Goal: Find specific page/section: Find specific page/section

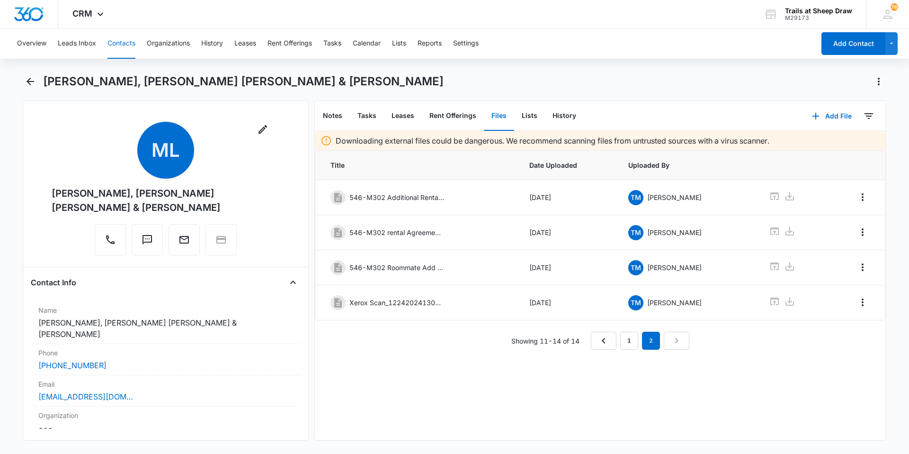
click at [129, 41] on button "Contacts" at bounding box center [122, 43] width 28 height 30
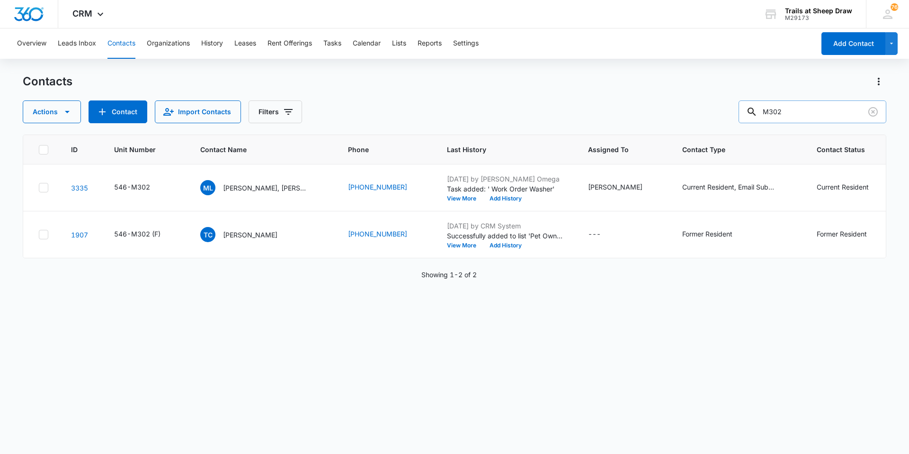
click at [832, 107] on input "M302" at bounding box center [813, 111] width 148 height 23
click at [807, 111] on input "M302" at bounding box center [813, 111] width 148 height 23
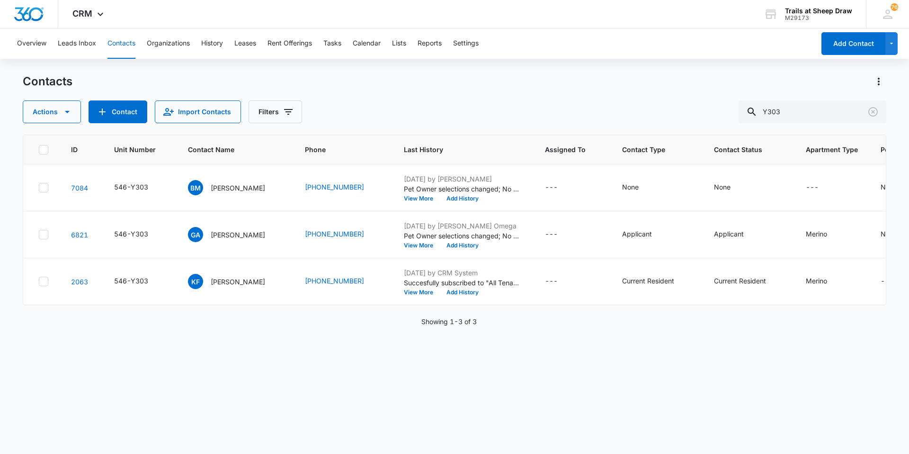
click at [535, 80] on div "Contacts" at bounding box center [455, 81] width 864 height 15
click at [128, 46] on button "Contacts" at bounding box center [122, 43] width 28 height 30
click at [790, 110] on input "Y303" at bounding box center [813, 111] width 148 height 23
type input "V307"
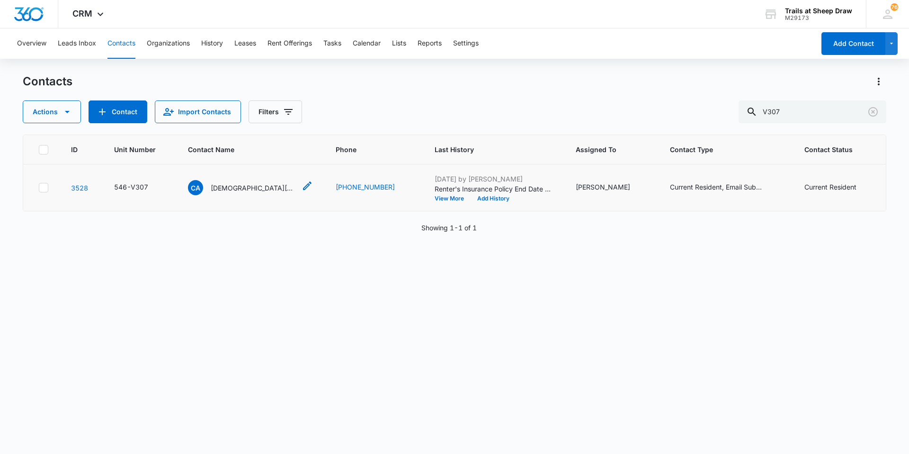
click at [223, 187] on p "[DEMOGRAPHIC_DATA][PERSON_NAME]" at bounding box center [253, 188] width 85 height 10
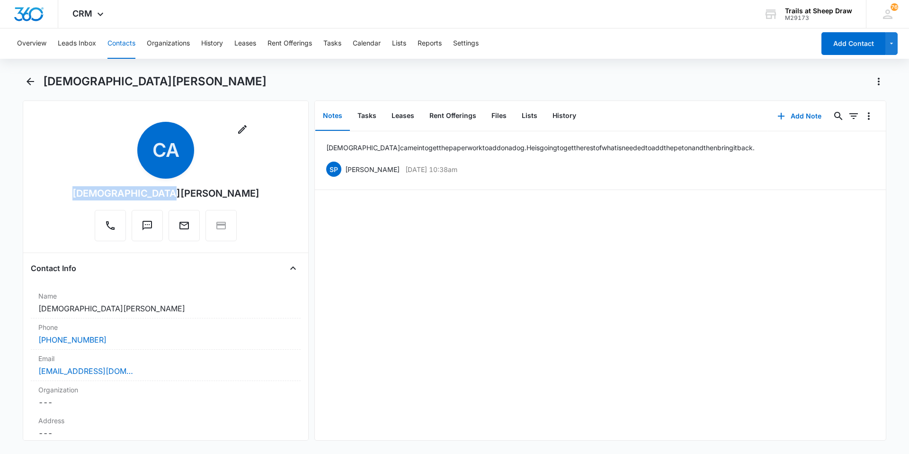
drag, startPoint x: 203, startPoint y: 193, endPoint x: 118, endPoint y: 195, distance: 84.3
click at [118, 195] on div "Remove CA [PERSON_NAME]" at bounding box center [165, 181] width 187 height 119
copy div "[DEMOGRAPHIC_DATA][PERSON_NAME]"
click at [496, 116] on button "Files" at bounding box center [499, 115] width 30 height 29
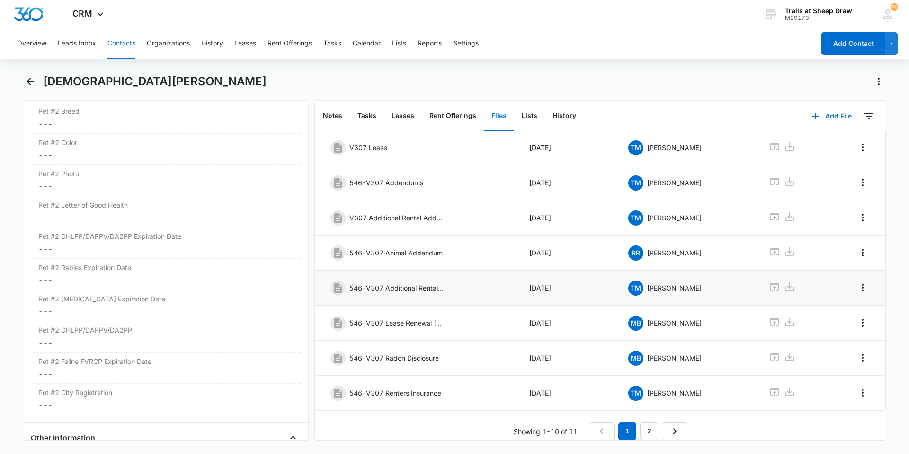
scroll to position [127, 0]
click at [651, 425] on link "2" at bounding box center [649, 431] width 18 height 18
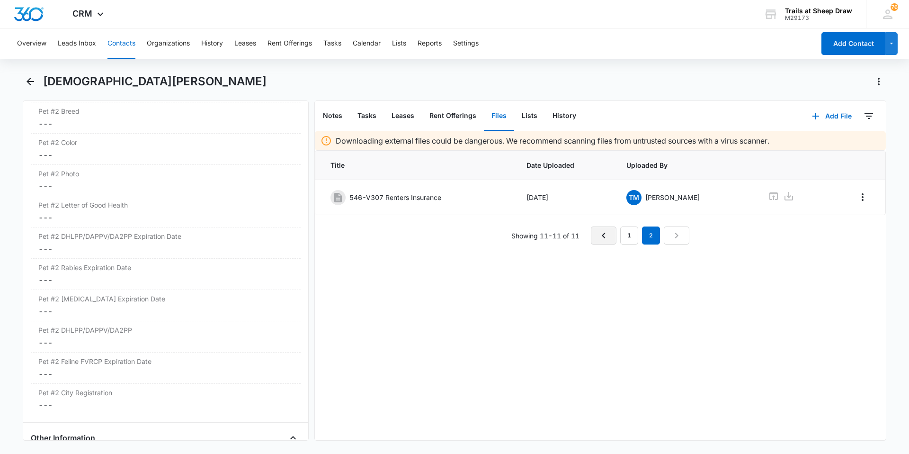
click at [600, 232] on icon "Previous Page" at bounding box center [603, 235] width 11 height 11
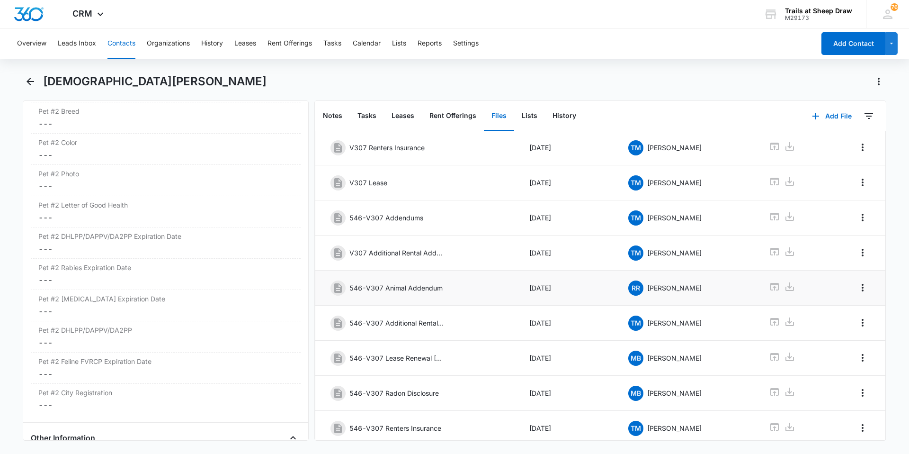
scroll to position [127, 0]
click at [771, 318] on icon at bounding box center [775, 322] width 9 height 8
click at [125, 52] on button "Contacts" at bounding box center [122, 43] width 28 height 30
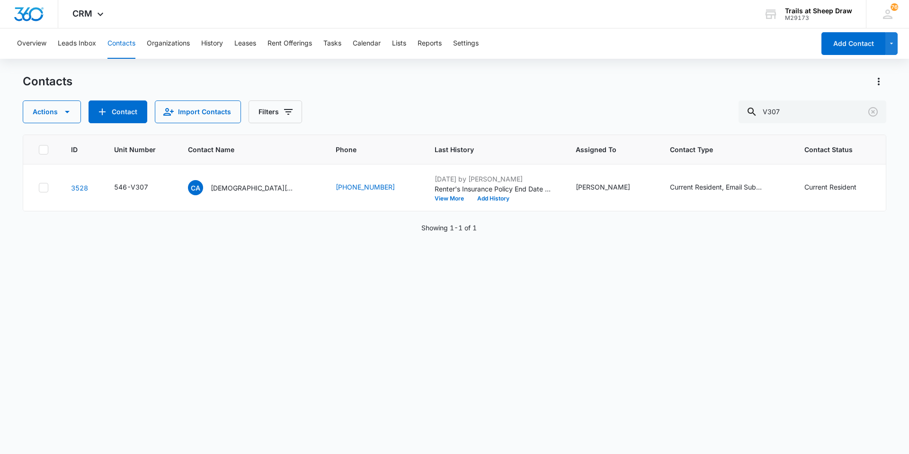
drag, startPoint x: 833, startPoint y: 125, endPoint x: 819, endPoint y: 114, distance: 18.6
click at [833, 125] on div "Contacts Actions Contact Import Contacts Filters V307 ID Unit Number Contact Na…" at bounding box center [455, 263] width 864 height 379
click at [813, 110] on input "V307" at bounding box center [813, 111] width 148 height 23
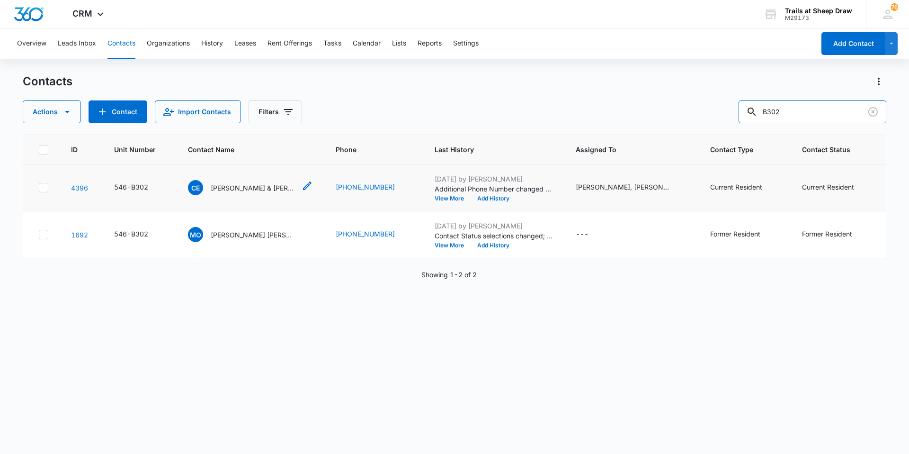
type input "B302"
click at [237, 191] on p "[PERSON_NAME] & [PERSON_NAME]" at bounding box center [253, 188] width 85 height 10
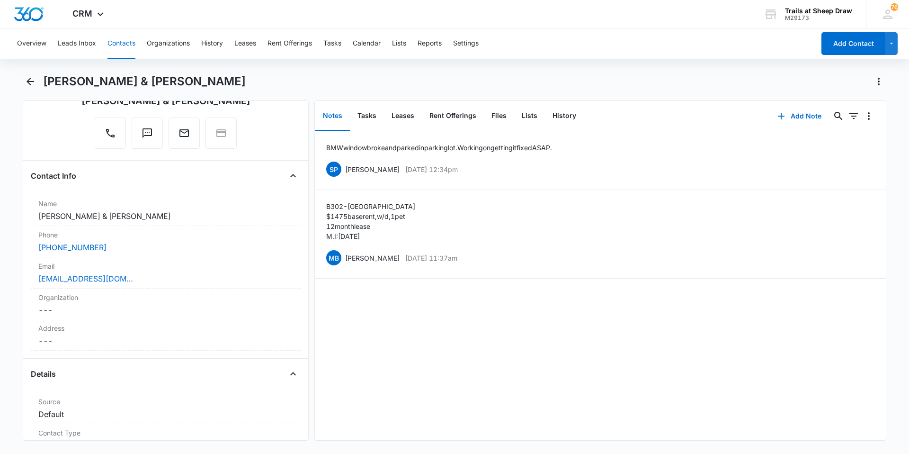
scroll to position [95, 0]
click at [119, 247] on div "[PHONE_NUMBER]" at bounding box center [165, 244] width 255 height 11
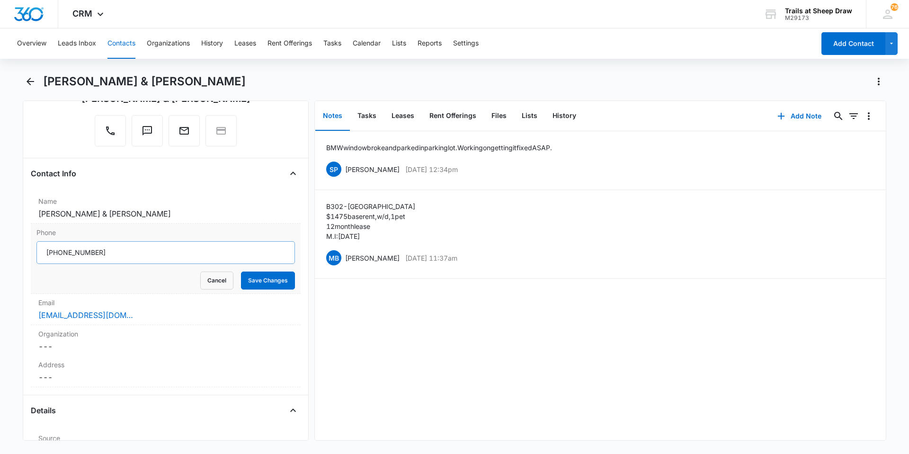
click at [119, 253] on input "Phone" at bounding box center [165, 252] width 259 height 23
click at [12, 282] on main "[PERSON_NAME] & [PERSON_NAME] Remove CE [PERSON_NAME] & [PERSON_NAME] Contact I…" at bounding box center [454, 263] width 909 height 378
click at [0, 275] on main "[PERSON_NAME] & [PERSON_NAME] Remove CE [PERSON_NAME] & [PERSON_NAME] Contact I…" at bounding box center [454, 263] width 909 height 378
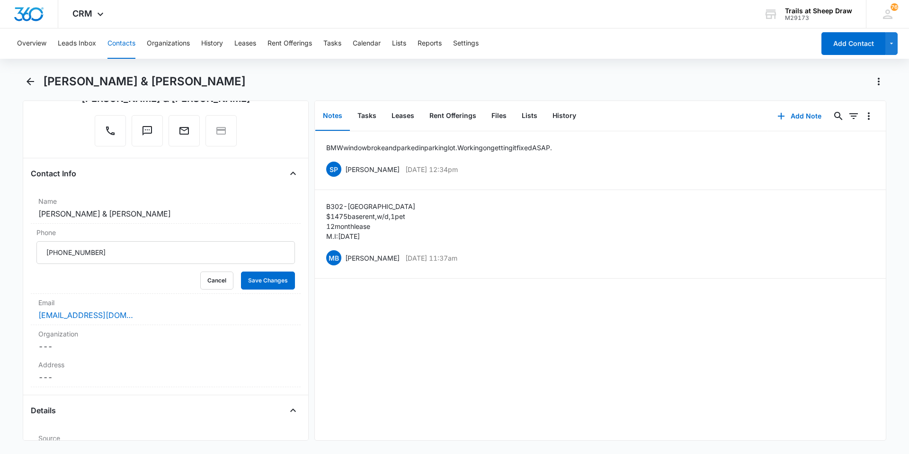
click at [111, 43] on button "Contacts" at bounding box center [122, 43] width 28 height 30
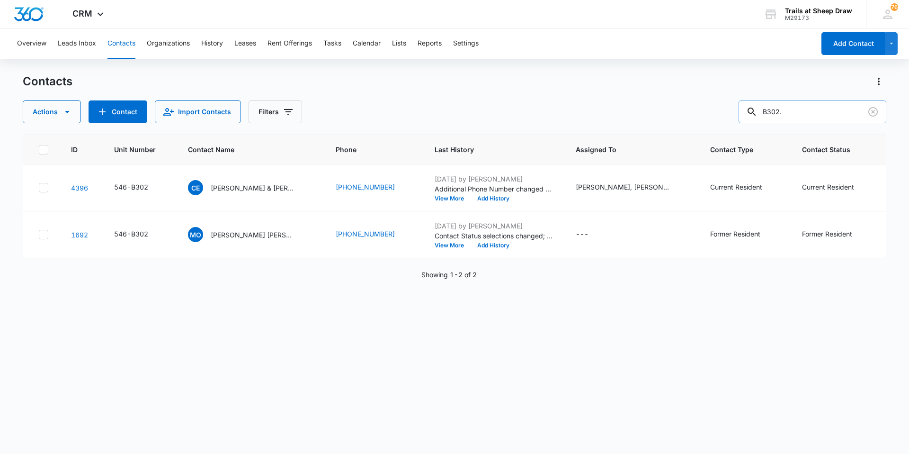
click at [817, 110] on input "B302." at bounding box center [813, 111] width 148 height 23
type input "P306"
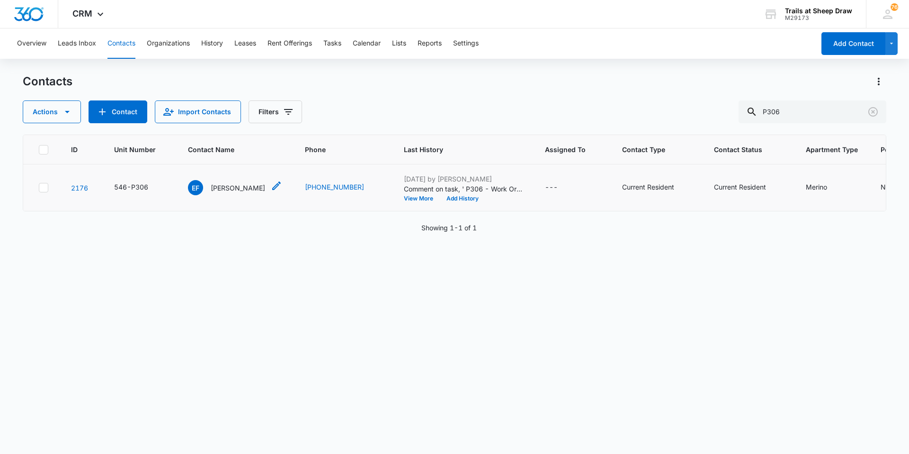
click at [224, 189] on p "[PERSON_NAME]" at bounding box center [238, 188] width 54 height 10
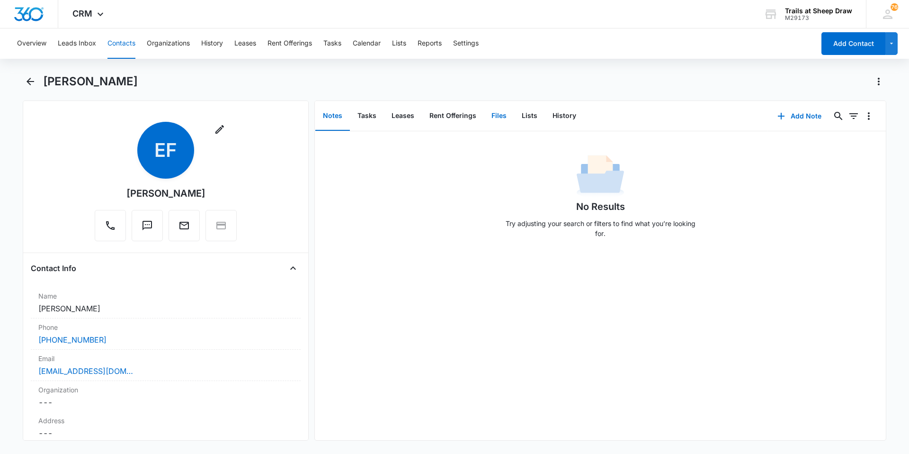
click at [489, 114] on button "Files" at bounding box center [499, 115] width 30 height 29
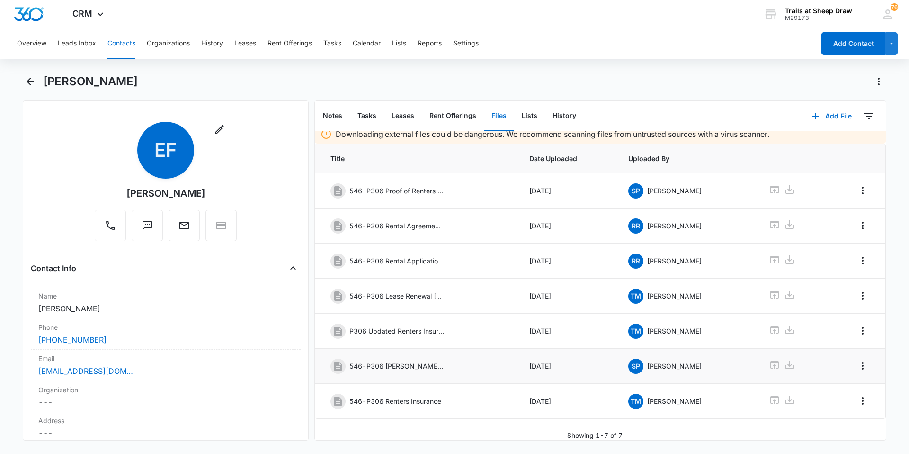
scroll to position [14, 0]
click at [120, 41] on button "Contacts" at bounding box center [122, 43] width 28 height 30
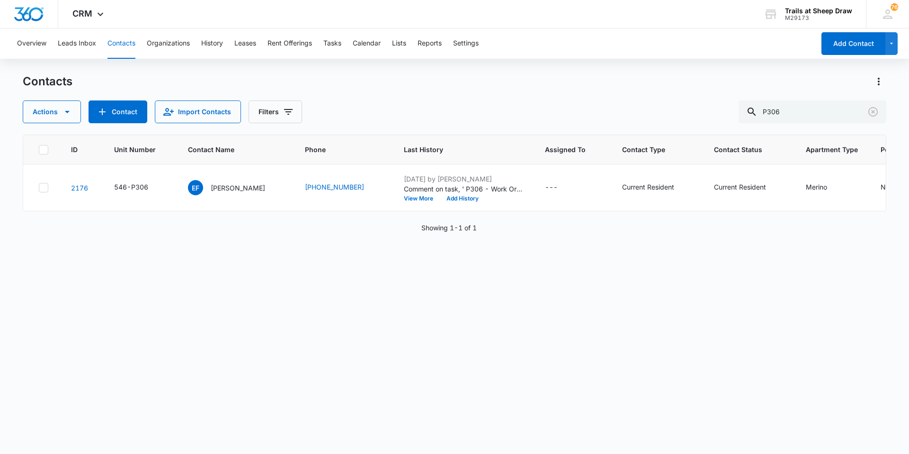
click at [331, 72] on div "Overview Leads Inbox Contacts Organizations History Leases Rent Offerings Tasks…" at bounding box center [454, 240] width 909 height 424
